Goal: Information Seeking & Learning: Learn about a topic

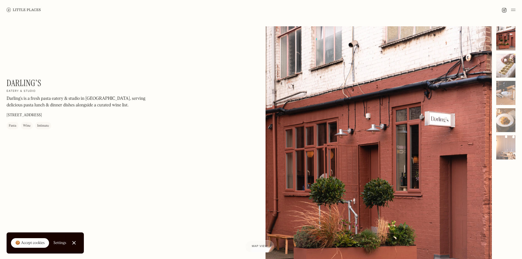
click at [509, 70] on div at bounding box center [505, 66] width 19 height 24
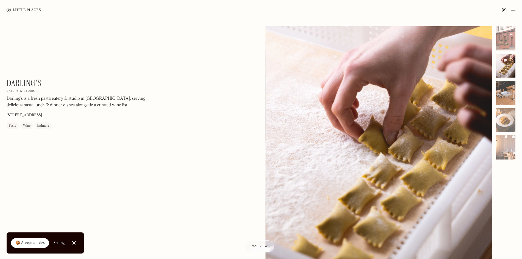
click at [505, 93] on div at bounding box center [505, 93] width 19 height 24
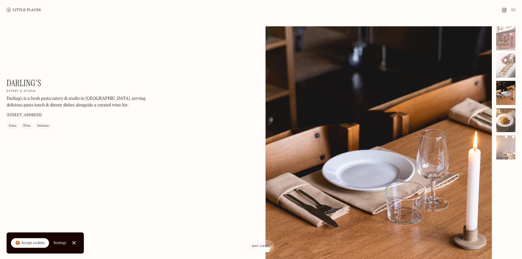
click at [509, 117] on div at bounding box center [505, 120] width 19 height 24
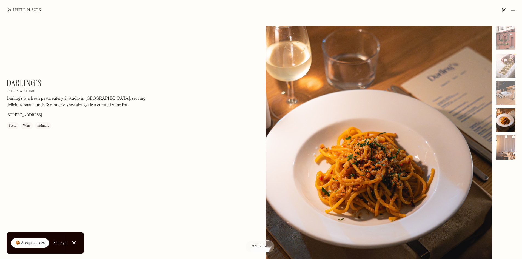
click at [513, 143] on div at bounding box center [505, 147] width 19 height 24
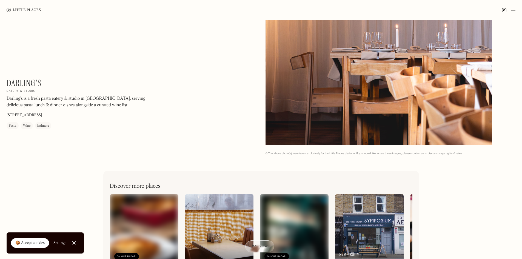
scroll to position [288, 0]
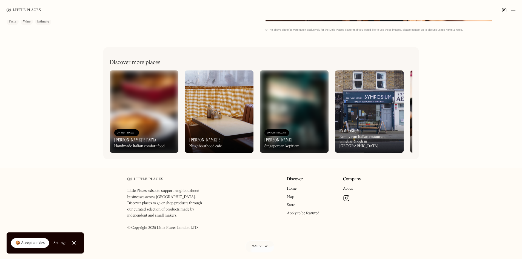
click at [212, 111] on img at bounding box center [219, 111] width 69 height 82
click at [203, 138] on div "On Our Radar Fran's Neighbourhood cafe" at bounding box center [219, 138] width 69 height 30
click at [198, 140] on h3 "Fran's" at bounding box center [204, 139] width 31 height 5
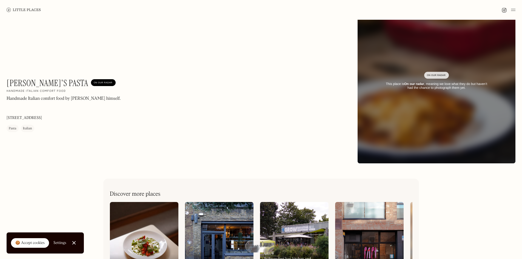
scroll to position [137, 0]
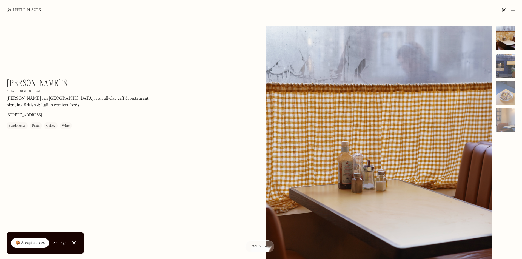
click at [499, 62] on div at bounding box center [505, 66] width 19 height 24
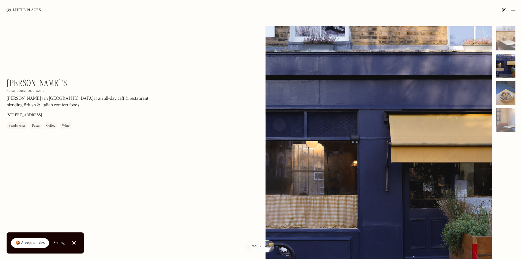
click at [509, 100] on div at bounding box center [505, 93] width 19 height 24
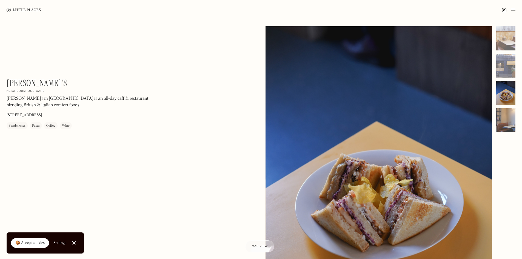
click at [500, 123] on div at bounding box center [505, 120] width 19 height 24
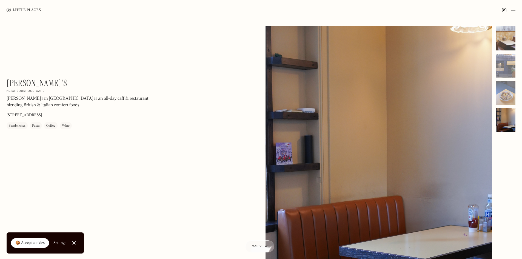
click at [502, 44] on div at bounding box center [505, 38] width 19 height 24
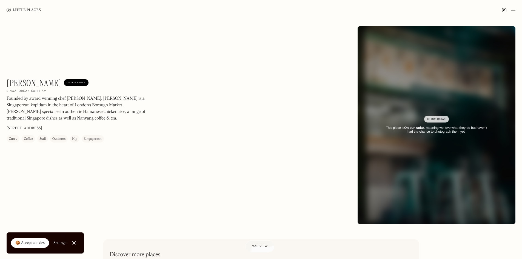
click at [432, 120] on div "On Our Radar" at bounding box center [436, 118] width 19 height 5
click at [433, 131] on div "This place is On our radar , meaning we love what they do but haven’t had the c…" at bounding box center [436, 130] width 107 height 8
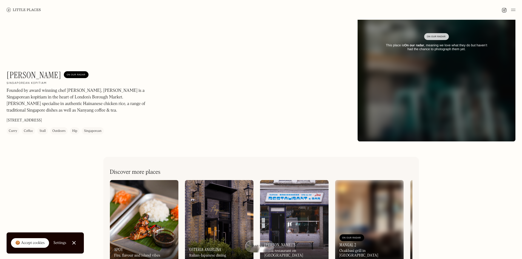
scroll to position [82, 0]
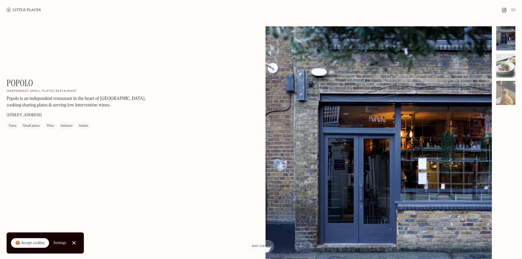
click at [504, 64] on div at bounding box center [505, 66] width 19 height 24
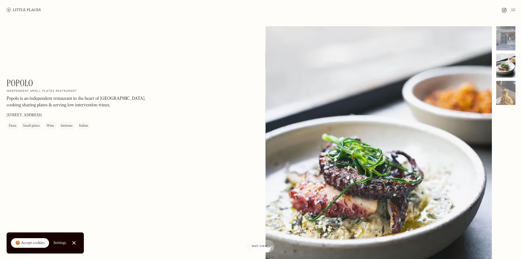
click at [42, 115] on p "[STREET_ADDRESS]" at bounding box center [24, 115] width 35 height 6
drag, startPoint x: 47, startPoint y: 115, endPoint x: 66, endPoint y: 115, distance: 19.5
click at [66, 115] on div "Popolo On Our Radar Independent small plates restaurant Popolo is an independen…" at bounding box center [81, 104] width 148 height 52
copy p "EC2A 3DU"
